Goal: Transaction & Acquisition: Obtain resource

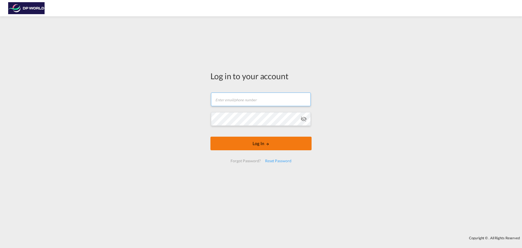
type input "eli.dolgansky@dpworld.com"
click at [266, 143] on md-icon "LOGIN" at bounding box center [267, 144] width 4 height 4
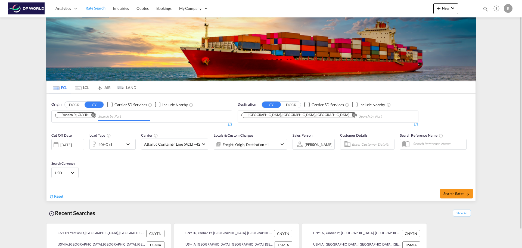
click at [140, 117] on input "Chips input." at bounding box center [124, 116] width 52 height 9
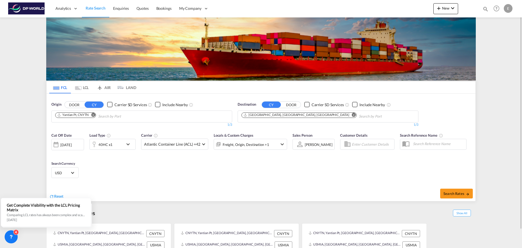
click at [95, 115] on md-icon "Remove" at bounding box center [93, 114] width 4 height 4
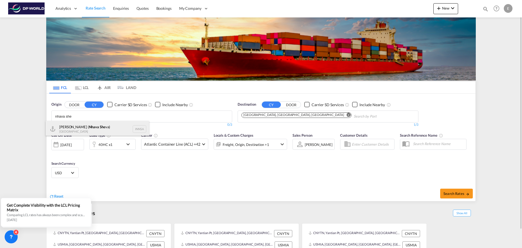
type input "nhava she"
click at [92, 126] on div "Jawaharlal Nehru ( Nhava She va) India INNSA" at bounding box center [97, 129] width 103 height 16
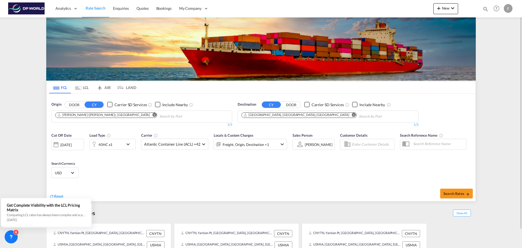
click at [352, 114] on md-icon "Remove" at bounding box center [354, 114] width 4 height 4
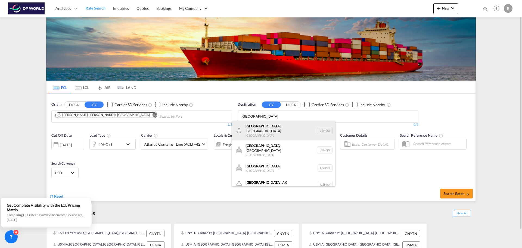
type input "houston"
click at [274, 126] on div "Houston , TX United States USHOU" at bounding box center [283, 131] width 103 height 20
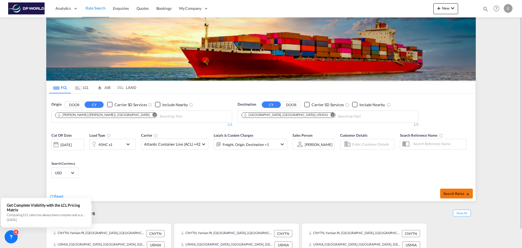
click at [450, 192] on span "Search Rates" at bounding box center [456, 193] width 26 height 4
type input "INNSA to USHOU / [DATE]"
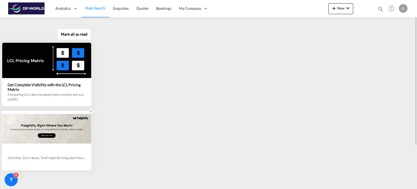
click at [91, 110] on icon at bounding box center [91, 111] width 4 height 4
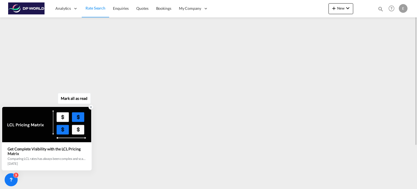
click at [90, 108] on icon at bounding box center [91, 107] width 2 height 2
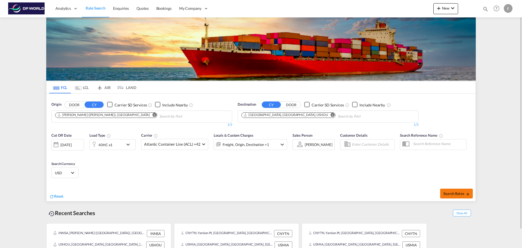
click at [458, 192] on span "Search Rates" at bounding box center [456, 193] width 26 height 4
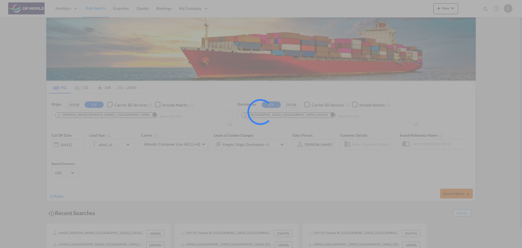
type input "INNSA to USHOU / [DATE]"
